Goal: Information Seeking & Learning: Get advice/opinions

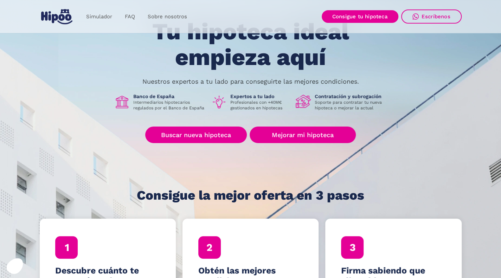
scroll to position [48, 0]
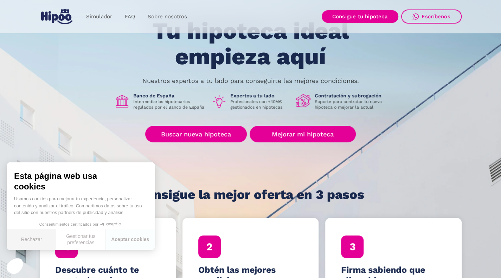
click at [38, 240] on button "Rechazar" at bounding box center [31, 239] width 49 height 21
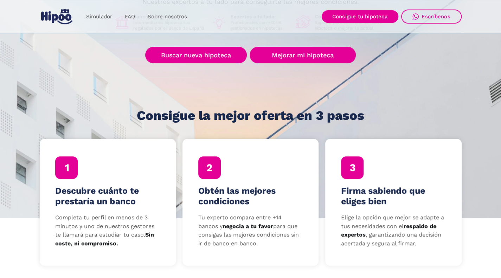
scroll to position [143, 0]
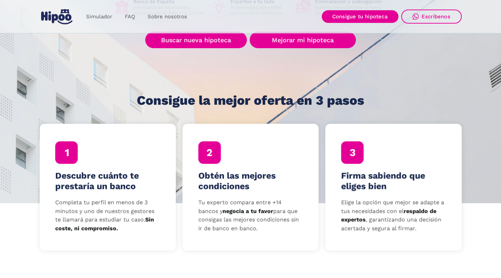
click at [107, 176] on h4 "Descubre cuánto te prestaría un banco" at bounding box center [107, 180] width 105 height 21
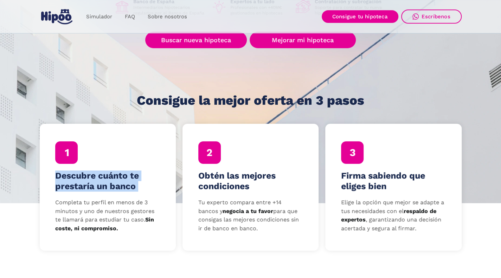
click at [107, 176] on h4 "Descubre cuánto te prestaría un banco" at bounding box center [107, 180] width 105 height 21
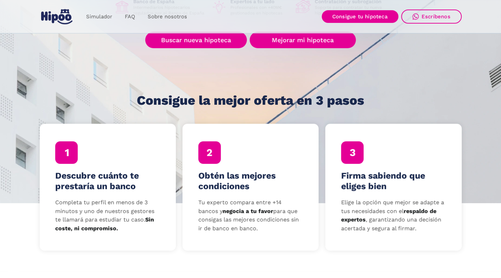
click at [112, 206] on p "Completa tu perfil en menos de 3 minutos y uno de nuestros gestores te llamará …" at bounding box center [107, 215] width 105 height 35
drag, startPoint x: 112, startPoint y: 206, endPoint x: 156, endPoint y: 214, distance: 43.8
click at [156, 214] on p "Completa tu perfil en menos de 3 minutos y uno de nuestros gestores te llamará …" at bounding box center [107, 215] width 105 height 35
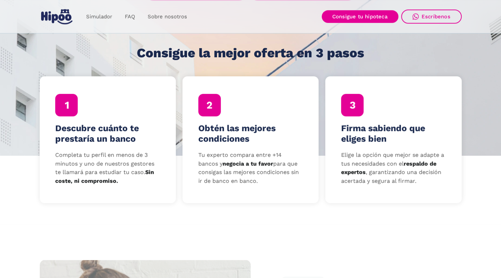
scroll to position [191, 0]
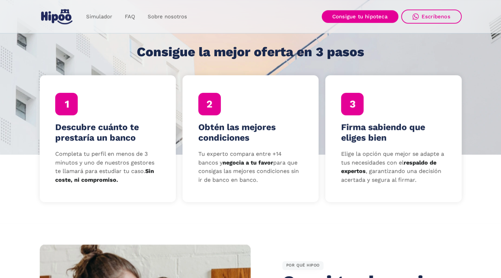
click at [231, 124] on h4 "Obtén las mejores condiciones" at bounding box center [250, 132] width 105 height 21
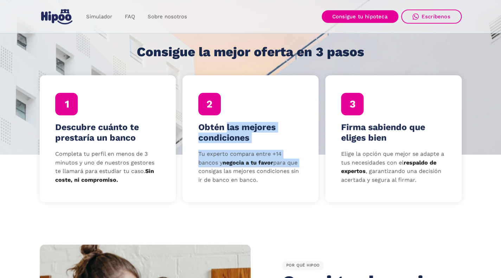
drag, startPoint x: 231, startPoint y: 124, endPoint x: 298, endPoint y: 160, distance: 75.6
click at [298, 160] on div "Obtén las mejores condiciones Tu experto compara entre +14 bancos y negocia a t…" at bounding box center [250, 138] width 136 height 126
click at [276, 155] on p "Tu experto compara entre +14 bancos y negocia a tu favor para que consigas las …" at bounding box center [250, 167] width 105 height 35
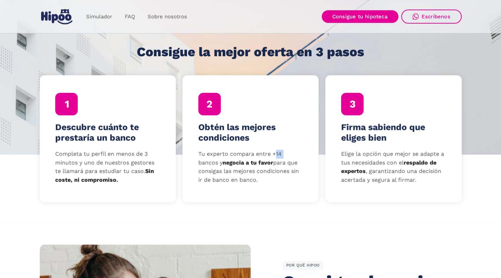
click at [276, 155] on p "Tu experto compara entre +14 bancos y negocia a tu favor para que consigas las …" at bounding box center [250, 167] width 105 height 35
click at [253, 165] on p "Tu experto compara entre +14 bancos y negocia a tu favor para que consigas las …" at bounding box center [250, 167] width 105 height 35
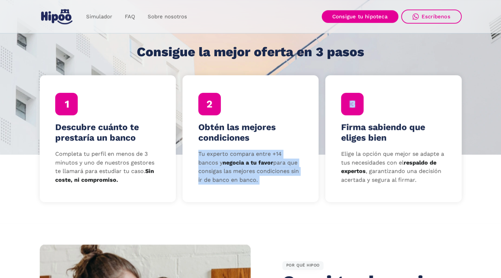
click at [253, 165] on p "Tu experto compara entre +14 bancos y negocia a tu favor para que consigas las …" at bounding box center [250, 167] width 105 height 35
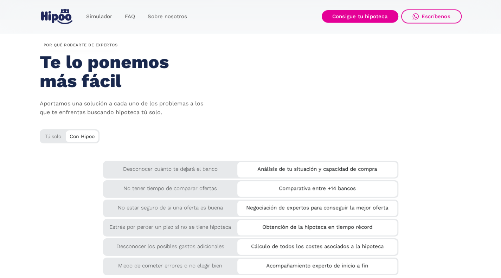
scroll to position [1235, 0]
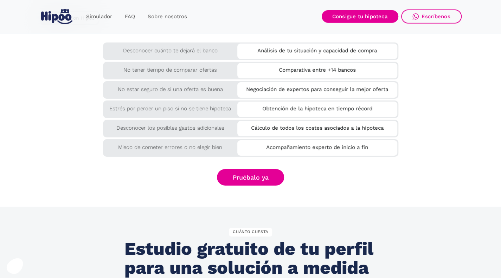
click at [249, 53] on div "Análisis de tu situación y capacidad de compra" at bounding box center [317, 50] width 160 height 12
click at [167, 66] on div "No tener tiempo de comparar ofertas" at bounding box center [170, 68] width 135 height 13
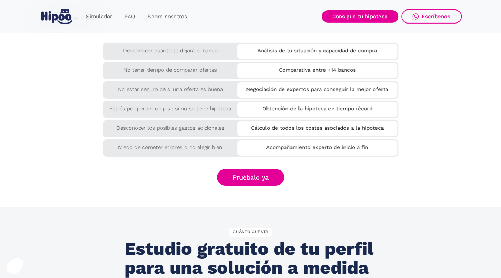
click at [156, 95] on div "No estar seguro de si una oferta es buena" at bounding box center [250, 90] width 295 height 18
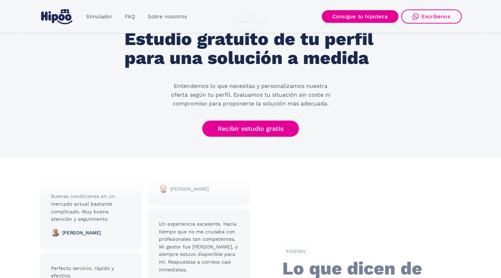
scroll to position [1450, 0]
